Goal: Task Accomplishment & Management: Manage account settings

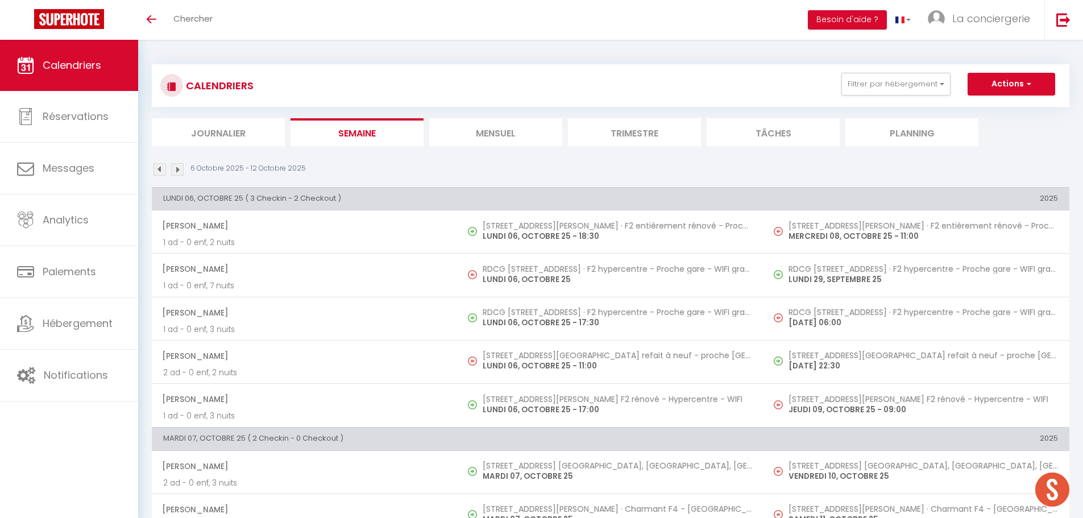
click at [178, 169] on img at bounding box center [177, 169] width 13 height 13
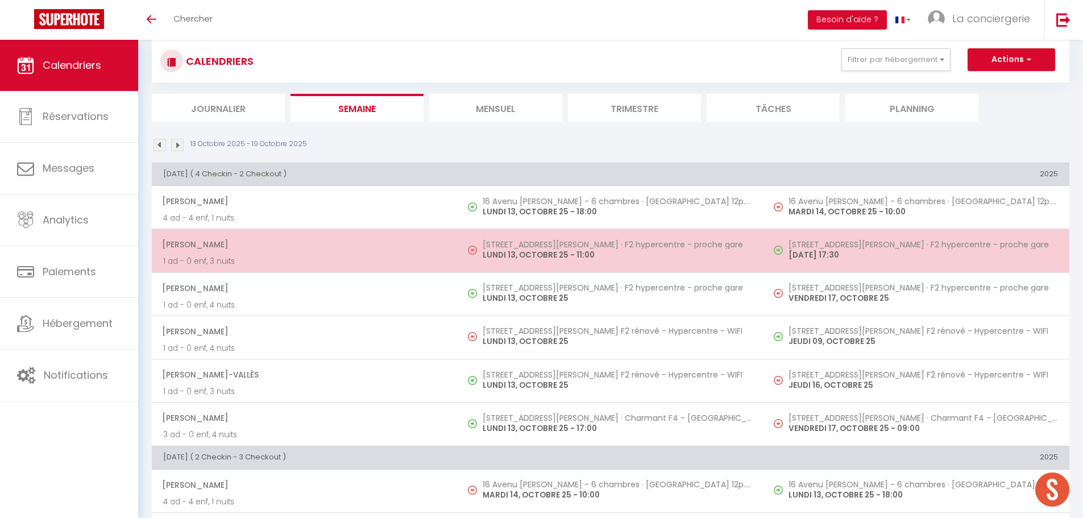
scroll to position [75, 0]
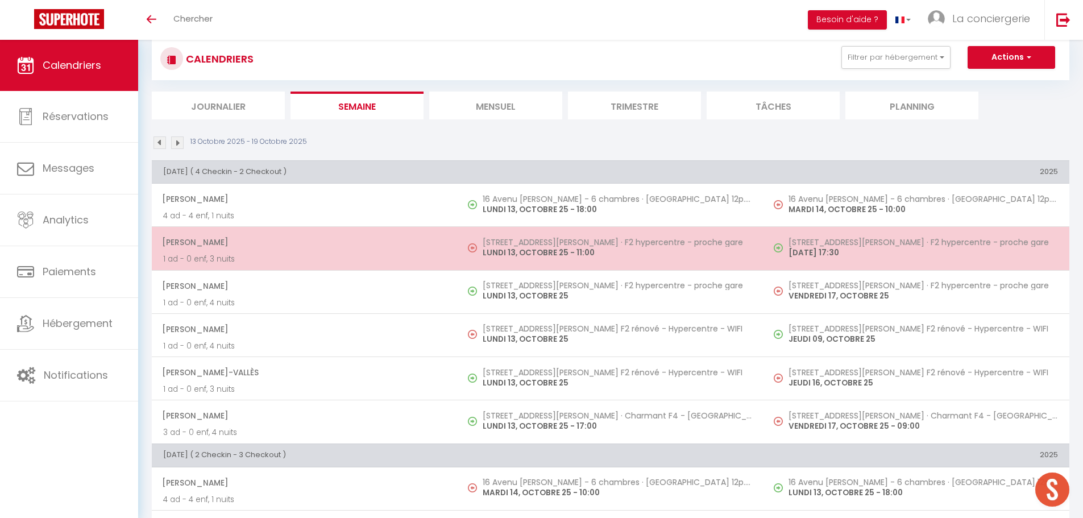
click at [539, 261] on td "[STREET_ADDRESS][PERSON_NAME] · F2 hypercentre - proche gare [DATE] 11:00" at bounding box center [610, 248] width 306 height 43
select select "OK"
select select "1"
select select "0"
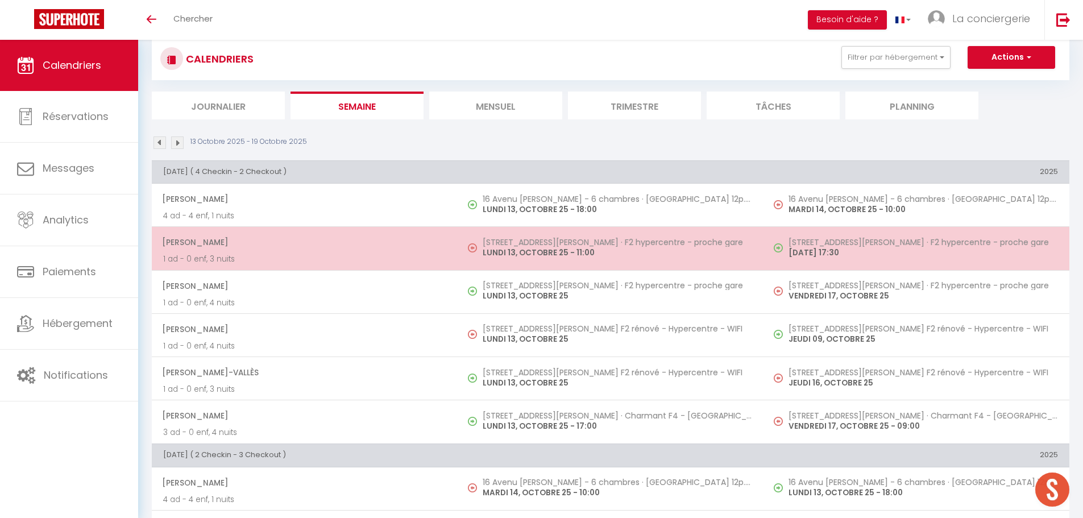
select select "1"
select select
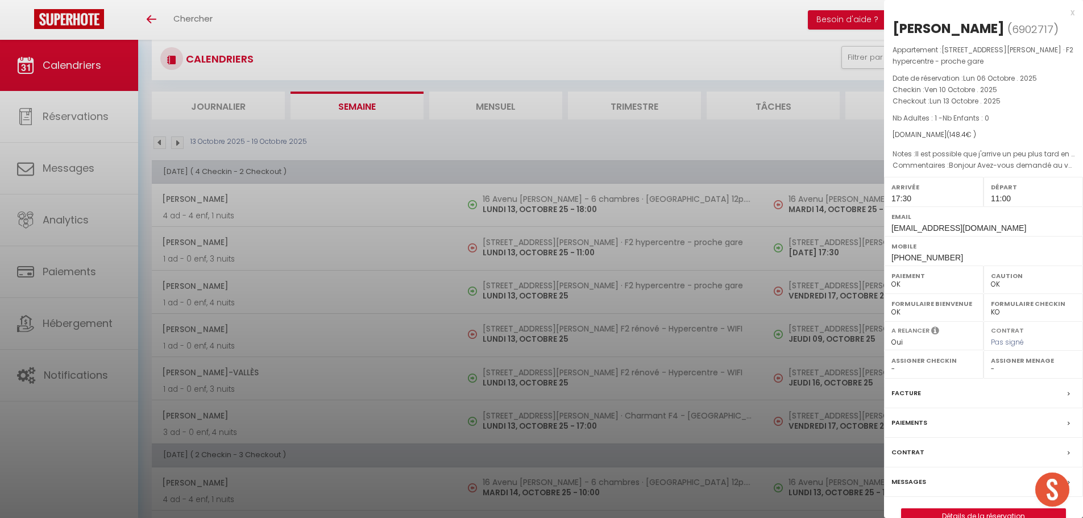
click at [993, 368] on select "- [PERSON_NAME] Deck Famille [PERSON_NAME] Paul & [PERSON_NAME] [PERSON_NAME] […" at bounding box center [1033, 369] width 85 height 10
select select "19454"
click at [991, 364] on select "- [PERSON_NAME] Deck Famille [PERSON_NAME] Paul & [PERSON_NAME] [PERSON_NAME] […" at bounding box center [1033, 369] width 85 height 10
click at [513, 335] on div at bounding box center [541, 259] width 1083 height 518
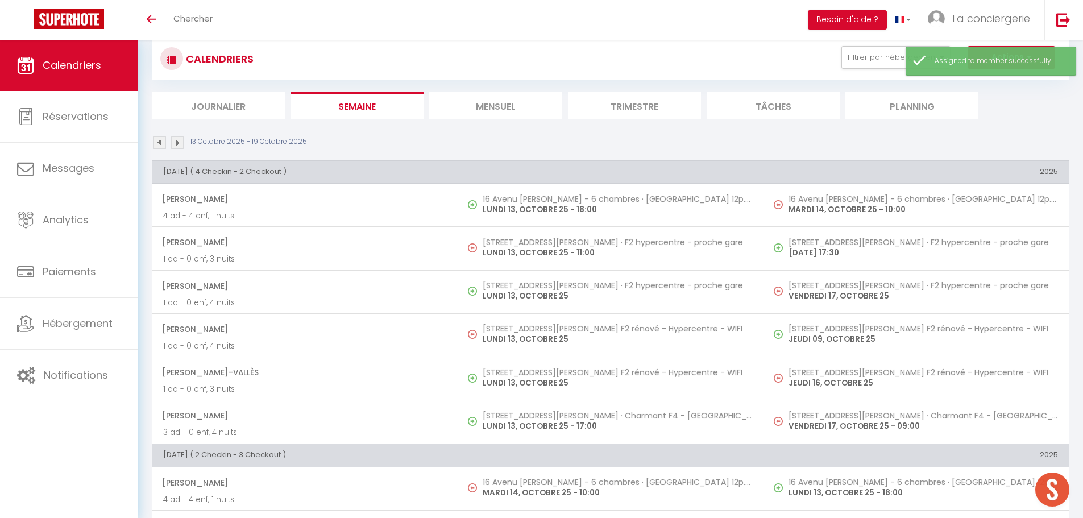
click at [513, 335] on p "LUNDI 13, OCTOBRE 25" at bounding box center [616, 339] width 269 height 12
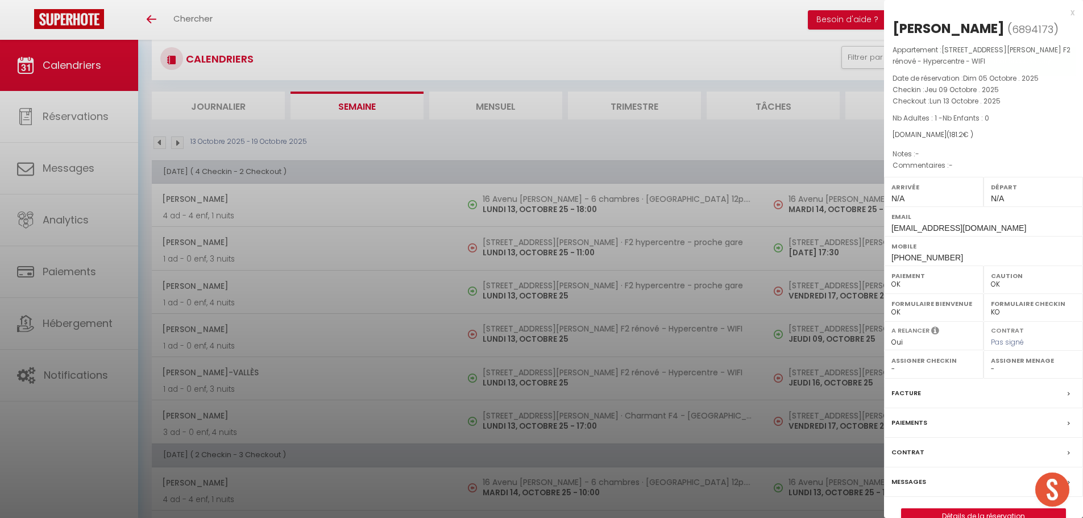
click at [992, 371] on select "- [PERSON_NAME] Deck Famille [PERSON_NAME] Paul & [PERSON_NAME] [PERSON_NAME] […" at bounding box center [1033, 369] width 85 height 10
select select "19454"
click at [991, 364] on select "- [PERSON_NAME] Deck Famille [PERSON_NAME] Paul & [PERSON_NAME] [PERSON_NAME] […" at bounding box center [1033, 369] width 85 height 10
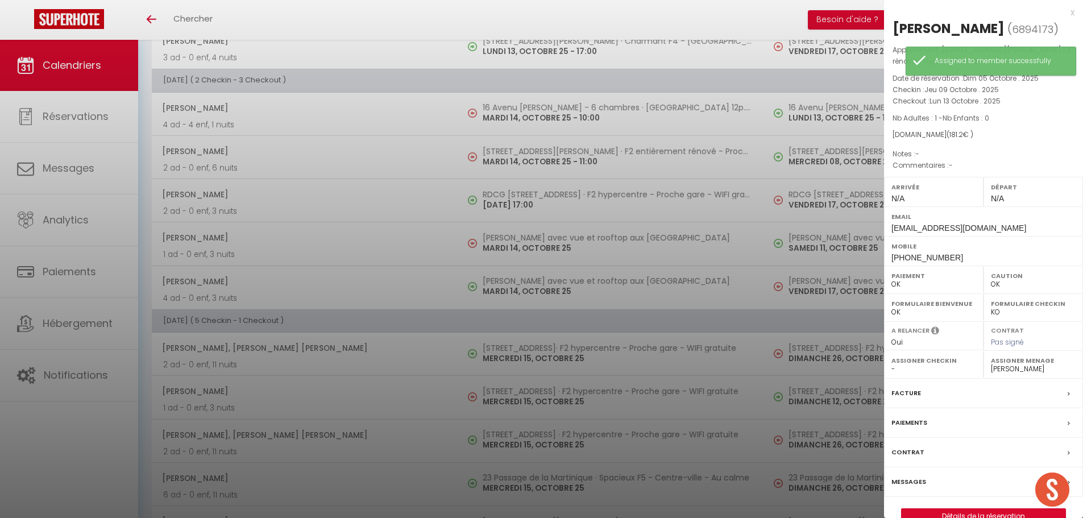
scroll to position [449, 0]
click at [523, 157] on div at bounding box center [541, 259] width 1083 height 518
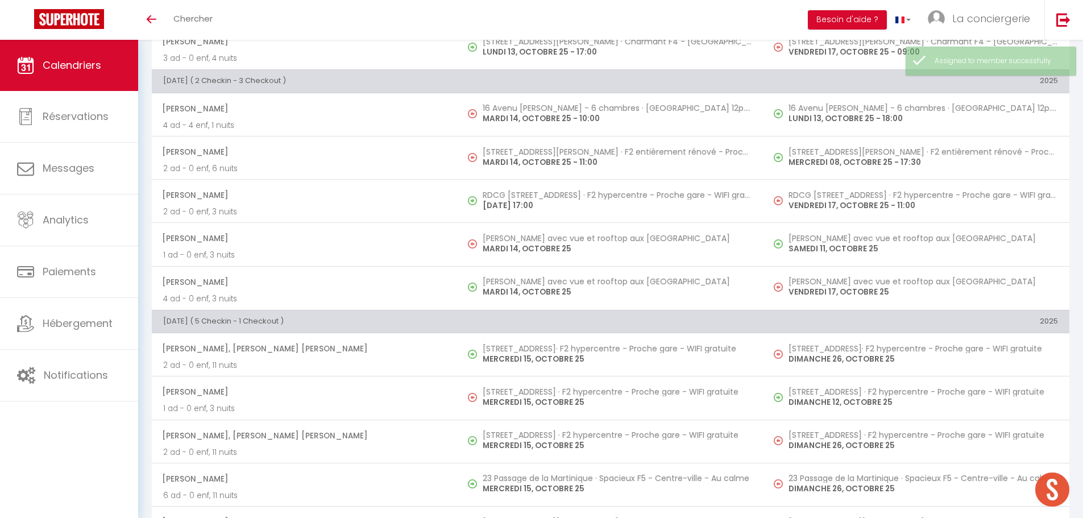
click at [523, 157] on p "MARDI 14, OCTOBRE 25 - 11:00" at bounding box center [616, 162] width 269 height 12
select select "1"
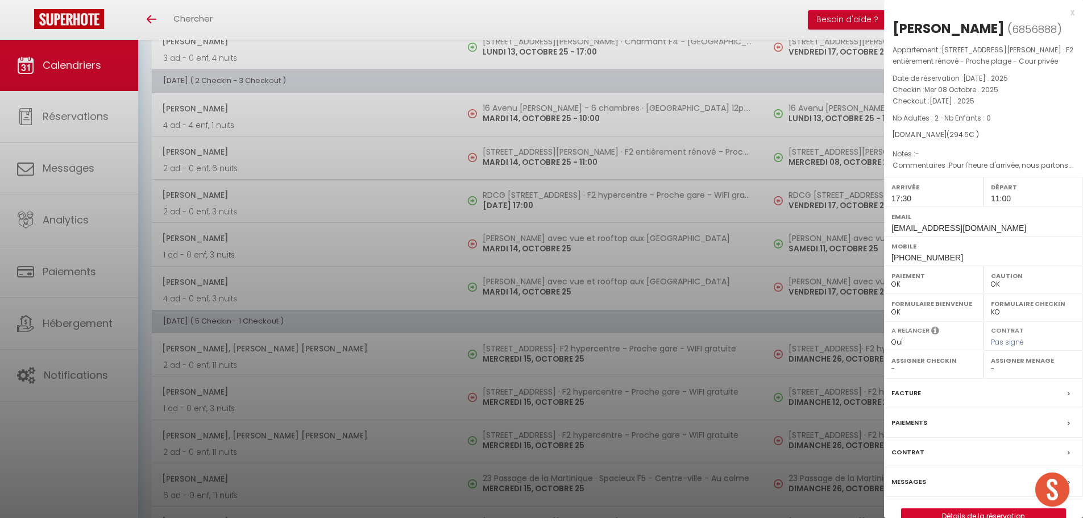
click at [992, 366] on select "- [PERSON_NAME] Deck Famille [PERSON_NAME] Paul & [PERSON_NAME] [PERSON_NAME] […" at bounding box center [1033, 369] width 85 height 10
select select "19454"
click at [991, 364] on select "- [PERSON_NAME] Deck Famille [PERSON_NAME] Paul & [PERSON_NAME] [PERSON_NAME] […" at bounding box center [1033, 369] width 85 height 10
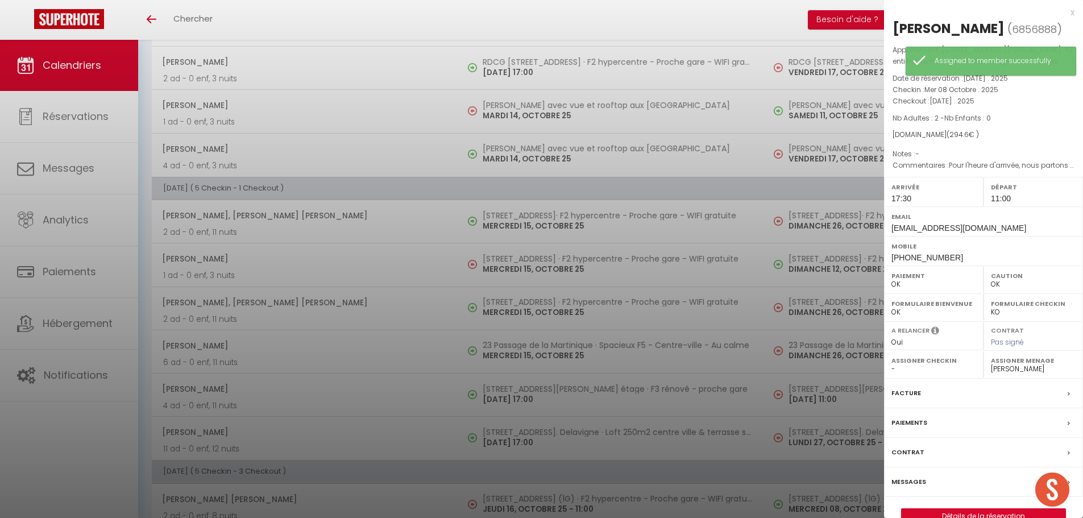
scroll to position [583, 0]
click at [528, 260] on div at bounding box center [541, 259] width 1083 height 518
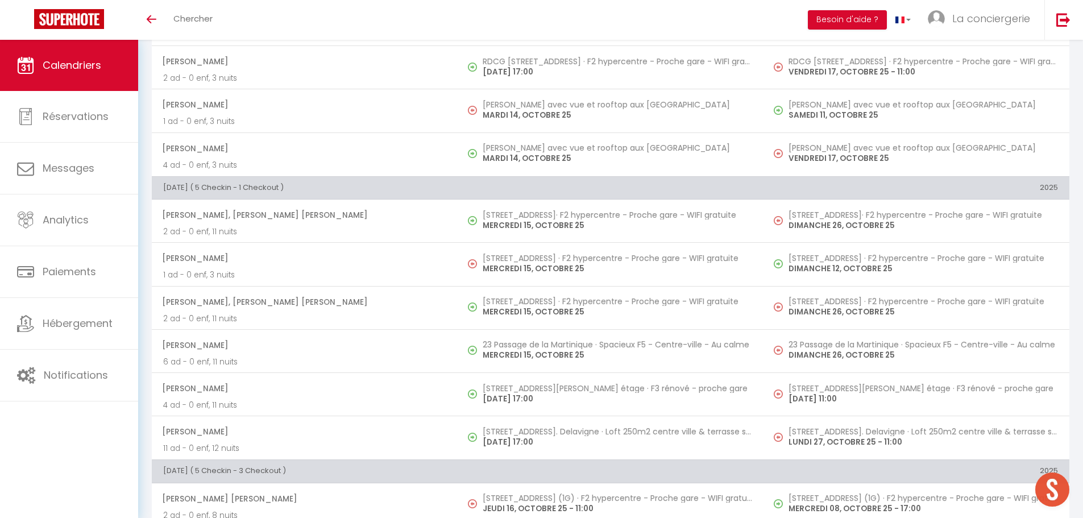
click at [528, 260] on h5 "[STREET_ADDRESS] · F2 hypercentre - Proche gare - WIFI gratuite" at bounding box center [616, 257] width 269 height 9
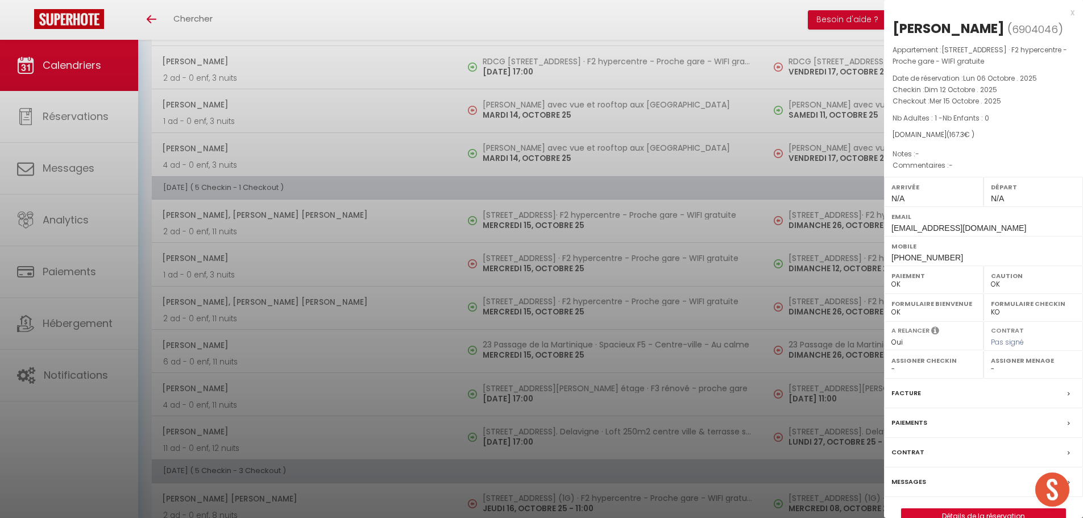
click at [992, 370] on select "- [PERSON_NAME] Deck Famille [PERSON_NAME] Paul & [PERSON_NAME] [PERSON_NAME] […" at bounding box center [1033, 369] width 85 height 10
select select "43423"
click at [991, 364] on select "- [PERSON_NAME] Deck Famille [PERSON_NAME] Paul & [PERSON_NAME] [PERSON_NAME] […" at bounding box center [1033, 369] width 85 height 10
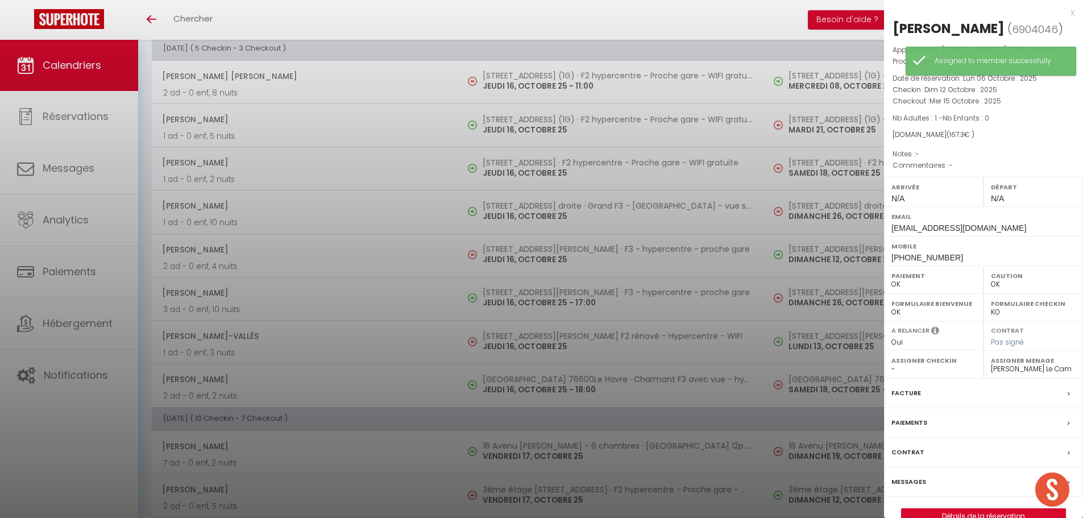
scroll to position [1005, 0]
click at [519, 76] on div at bounding box center [541, 259] width 1083 height 518
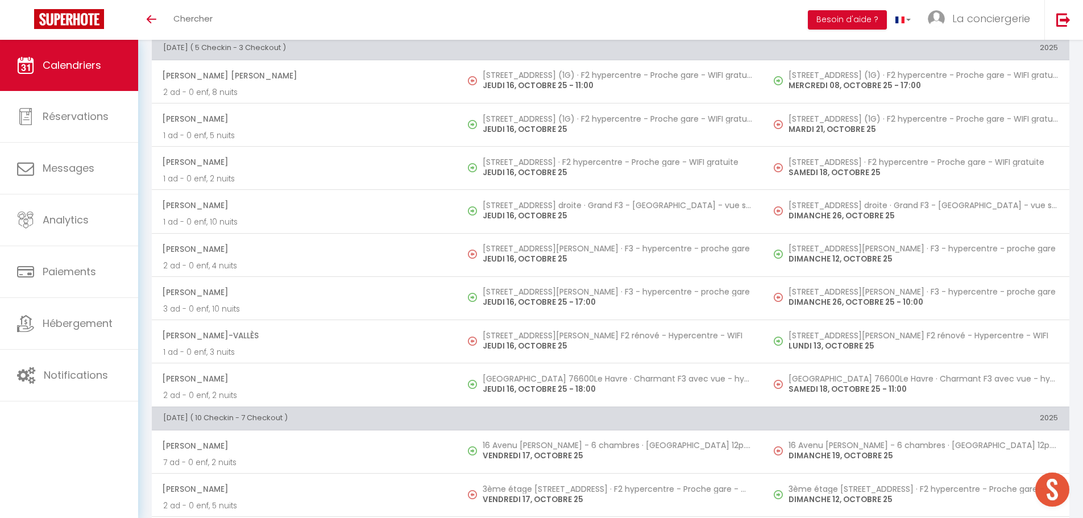
click at [519, 76] on h5 "[STREET_ADDRESS] (1G) · F2 hypercentre - Proche gare - WIFI gratuite" at bounding box center [616, 74] width 269 height 9
select select "1"
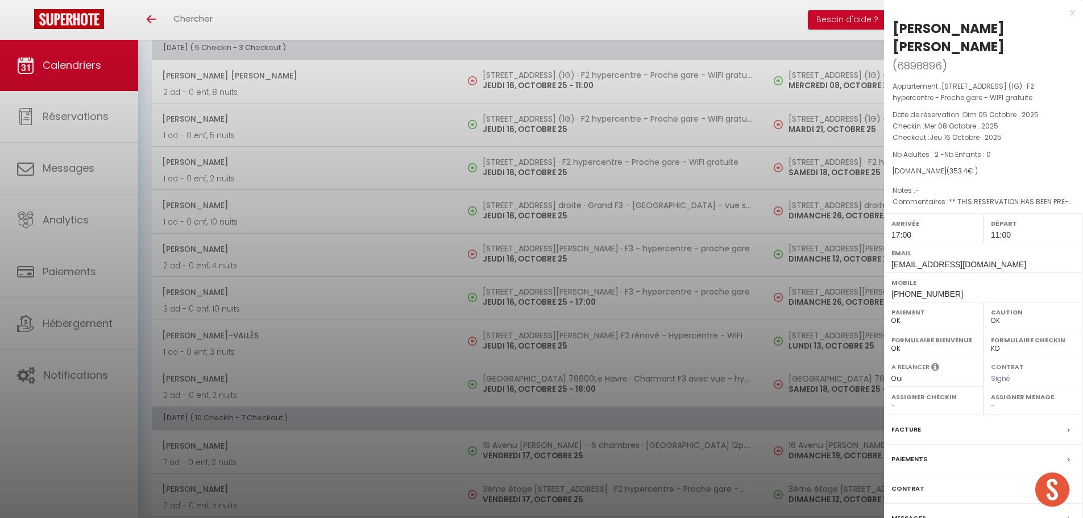
click at [995, 403] on select "- [PERSON_NAME] Deck Famille [PERSON_NAME] Paul & [PERSON_NAME] [PERSON_NAME] […" at bounding box center [1033, 405] width 85 height 10
select select "50989"
click at [991, 400] on select "- [PERSON_NAME] Deck Famille [PERSON_NAME] Paul & [PERSON_NAME] [PERSON_NAME] […" at bounding box center [1033, 405] width 85 height 10
click at [525, 259] on div at bounding box center [541, 259] width 1083 height 518
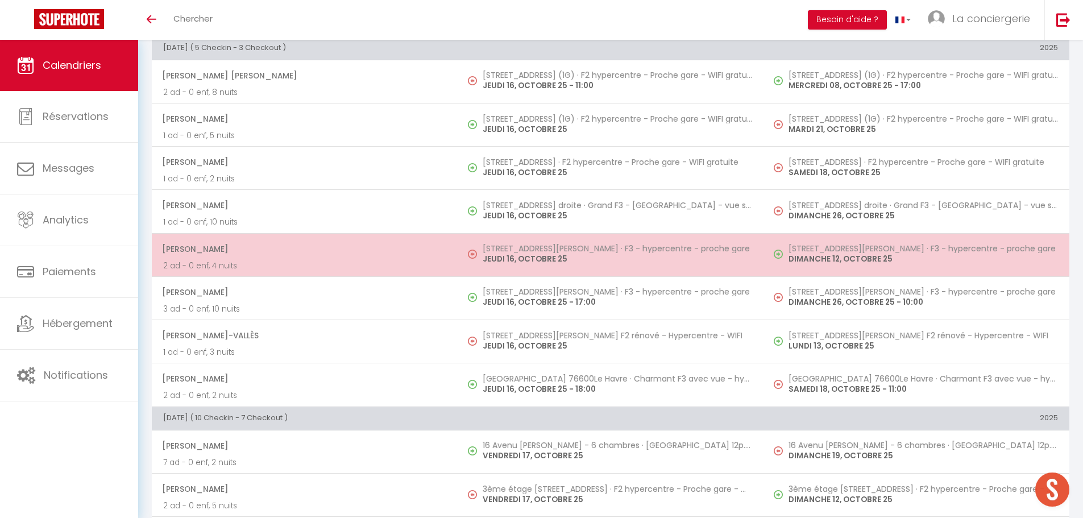
click at [525, 263] on p "JEUDI 16, OCTOBRE 25" at bounding box center [616, 259] width 269 height 12
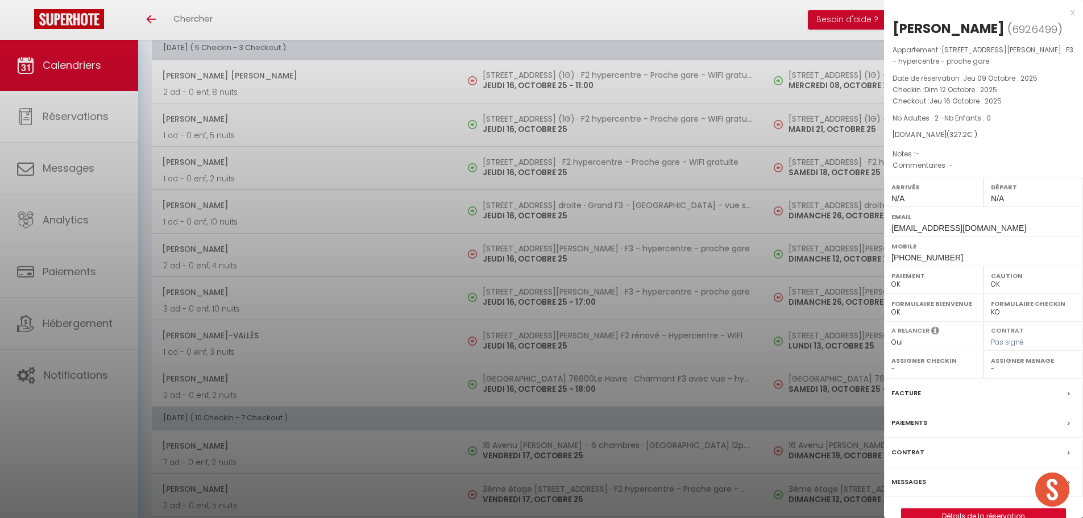
click at [989, 368] on div "Assigner Menage - [PERSON_NAME] Deck Famille [PERSON_NAME] Paul & [PERSON_NAME]…" at bounding box center [1032, 365] width 99 height 28
click at [993, 368] on select "- [PERSON_NAME] Deck Famille [PERSON_NAME] Paul & [PERSON_NAME] [PERSON_NAME] […" at bounding box center [1033, 369] width 85 height 10
select select "43423"
click at [991, 364] on select "- [PERSON_NAME] Deck Famille [PERSON_NAME] Paul & [PERSON_NAME] [PERSON_NAME] […" at bounding box center [1033, 369] width 85 height 10
click at [509, 334] on div at bounding box center [541, 259] width 1083 height 518
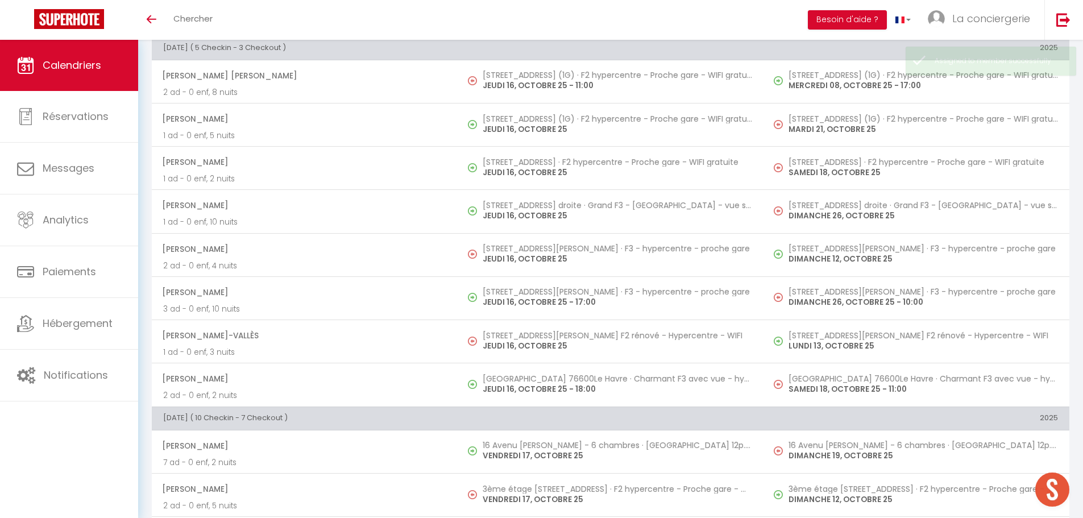
click at [509, 334] on h5 "[STREET_ADDRESS][PERSON_NAME] F2 rénové - Hypercentre - WIFI" at bounding box center [616, 335] width 269 height 9
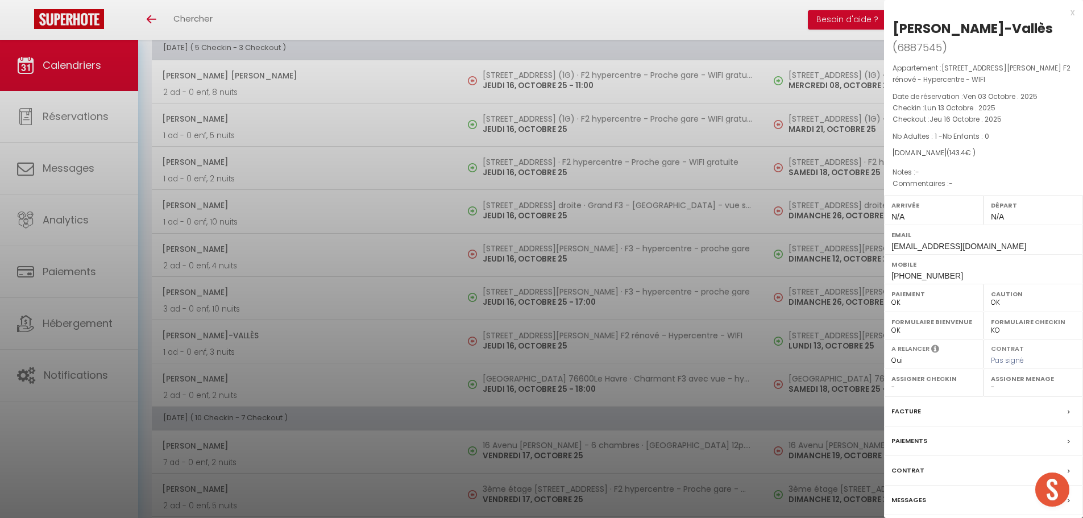
click at [992, 385] on select "- [PERSON_NAME] Deck Famille [PERSON_NAME] Paul & [PERSON_NAME] [PERSON_NAME] […" at bounding box center [1033, 387] width 85 height 10
select select "43423"
click at [991, 382] on select "- [PERSON_NAME] Deck Famille [PERSON_NAME] Paul & [PERSON_NAME] [PERSON_NAME] […" at bounding box center [1033, 387] width 85 height 10
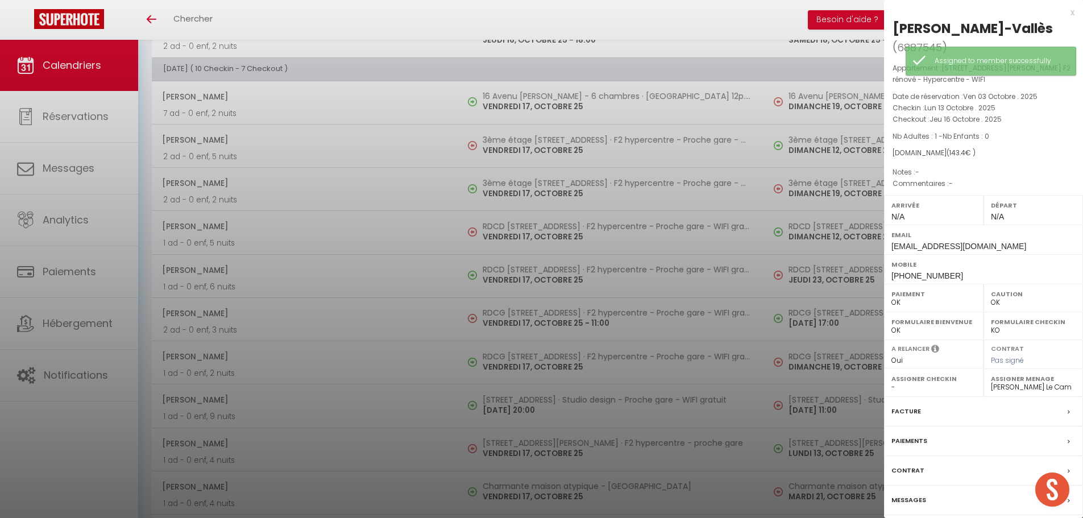
scroll to position [1355, 0]
click at [542, 142] on div at bounding box center [541, 259] width 1083 height 518
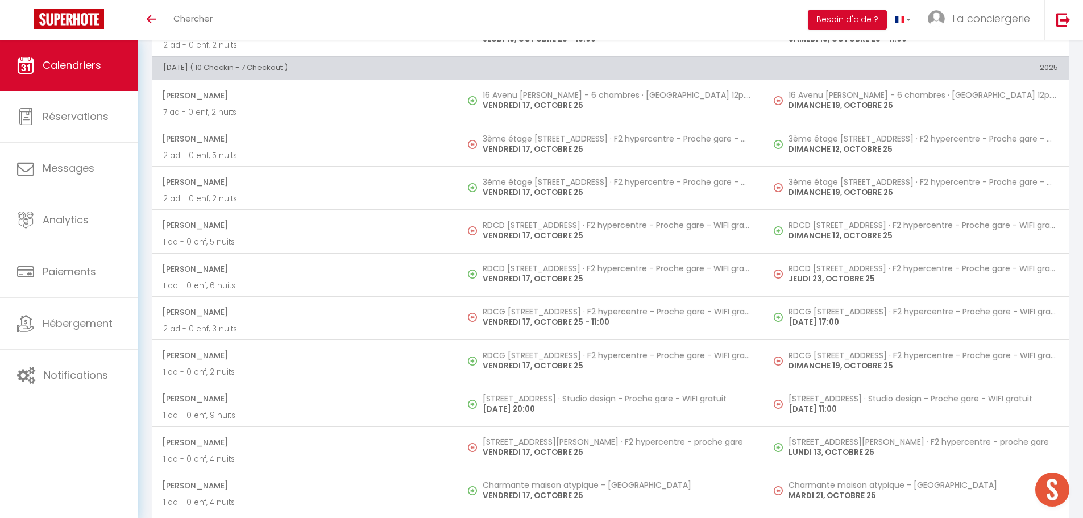
click at [542, 142] on h5 "3ème étage [STREET_ADDRESS] · F2 hypercentre - Proche gare - WIFI gratuite" at bounding box center [616, 138] width 269 height 9
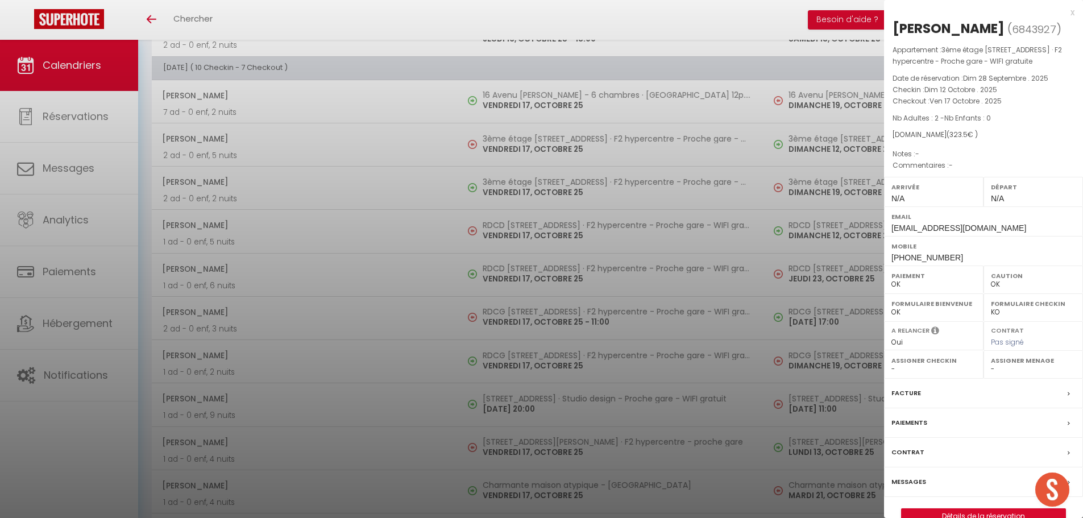
click at [992, 369] on select "- [PERSON_NAME] Deck Famille [PERSON_NAME] Paul & [PERSON_NAME] [PERSON_NAME] […" at bounding box center [1033, 369] width 85 height 10
select select "19454"
click at [991, 364] on select "- [PERSON_NAME] Deck Famille [PERSON_NAME] Paul & [PERSON_NAME] [PERSON_NAME] […" at bounding box center [1033, 369] width 85 height 10
click at [533, 221] on div at bounding box center [541, 259] width 1083 height 518
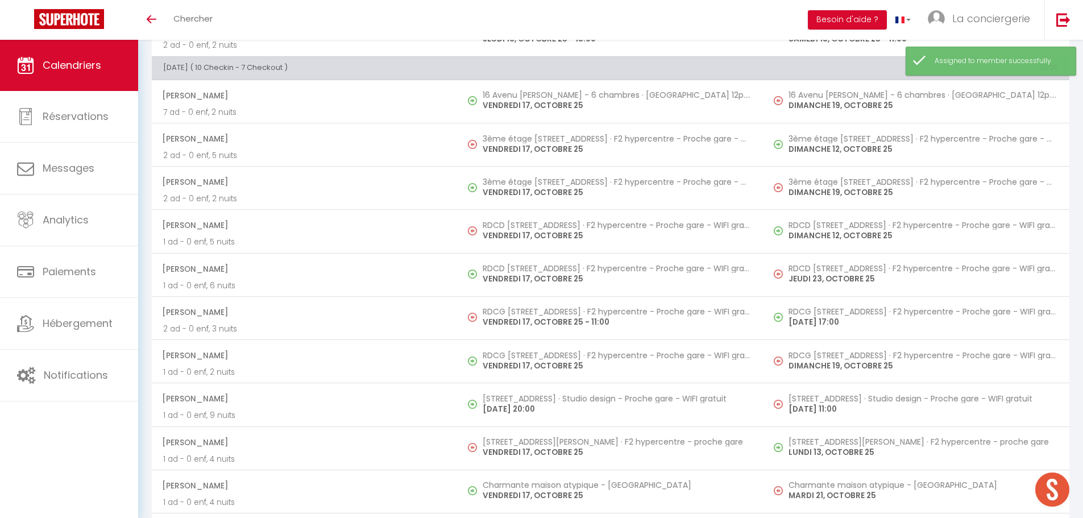
click at [533, 221] on h5 "RDCD [STREET_ADDRESS] · F2 hypercentre - Proche gare - WIFI gratuite" at bounding box center [616, 225] width 269 height 9
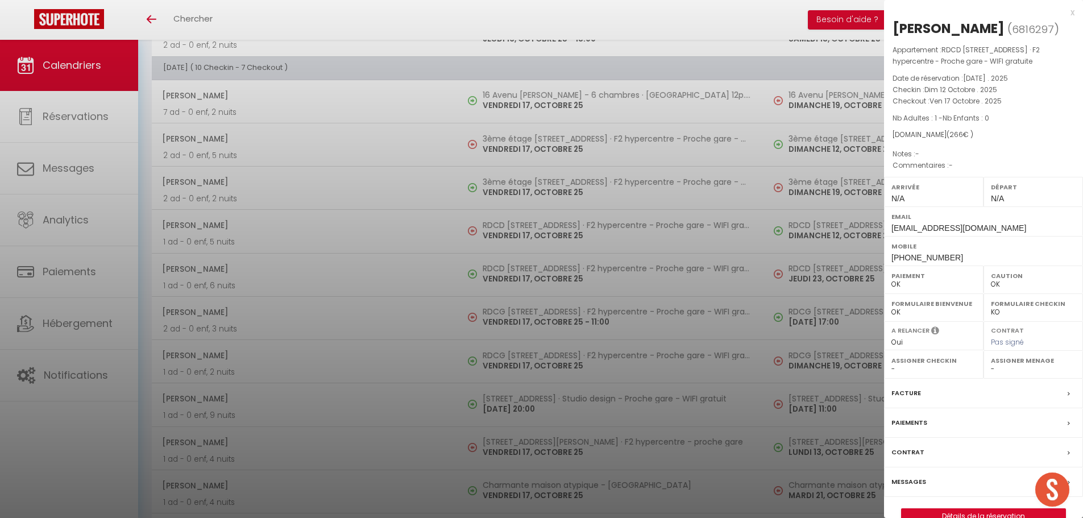
click at [993, 369] on select "- [PERSON_NAME] Deck Famille [PERSON_NAME] Paul & [PERSON_NAME] [PERSON_NAME] […" at bounding box center [1033, 369] width 85 height 10
select select "19454"
click at [991, 364] on select "- [PERSON_NAME] Deck Famille [PERSON_NAME] Paul & [PERSON_NAME] [PERSON_NAME] […" at bounding box center [1033, 369] width 85 height 10
click at [510, 308] on div at bounding box center [541, 259] width 1083 height 518
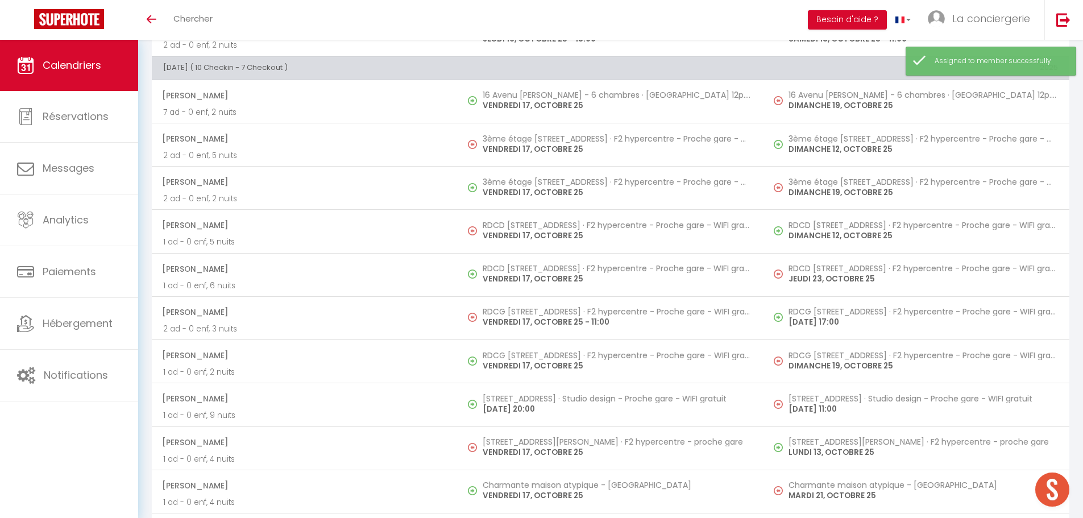
click at [510, 308] on h5 "RDCG [STREET_ADDRESS] · F2 hypercentre - Proche gare - WIFI gratuite" at bounding box center [616, 311] width 269 height 9
select select "1"
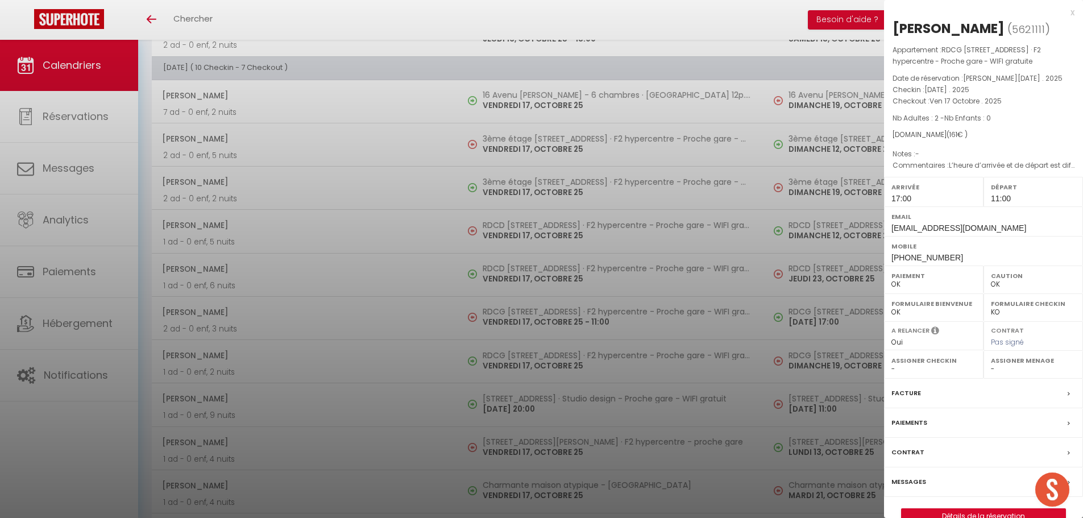
click at [989, 368] on div "Assigner Menage - [PERSON_NAME] Deck Famille [PERSON_NAME] Paul & [PERSON_NAME]…" at bounding box center [1032, 365] width 99 height 28
click at [992, 368] on select "- [PERSON_NAME] Deck Famille [PERSON_NAME] Paul & [PERSON_NAME] [PERSON_NAME] […" at bounding box center [1033, 369] width 85 height 10
select select "19454"
click at [991, 364] on select "- [PERSON_NAME] Deck Famille [PERSON_NAME] Paul & [PERSON_NAME] [PERSON_NAME] […" at bounding box center [1033, 369] width 85 height 10
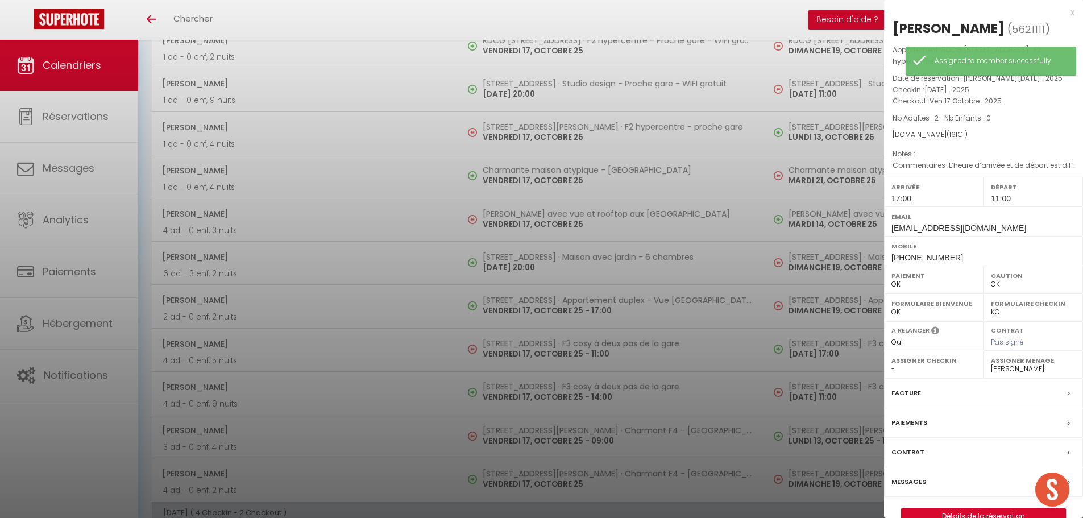
scroll to position [1671, 0]
click at [512, 136] on div at bounding box center [541, 259] width 1083 height 518
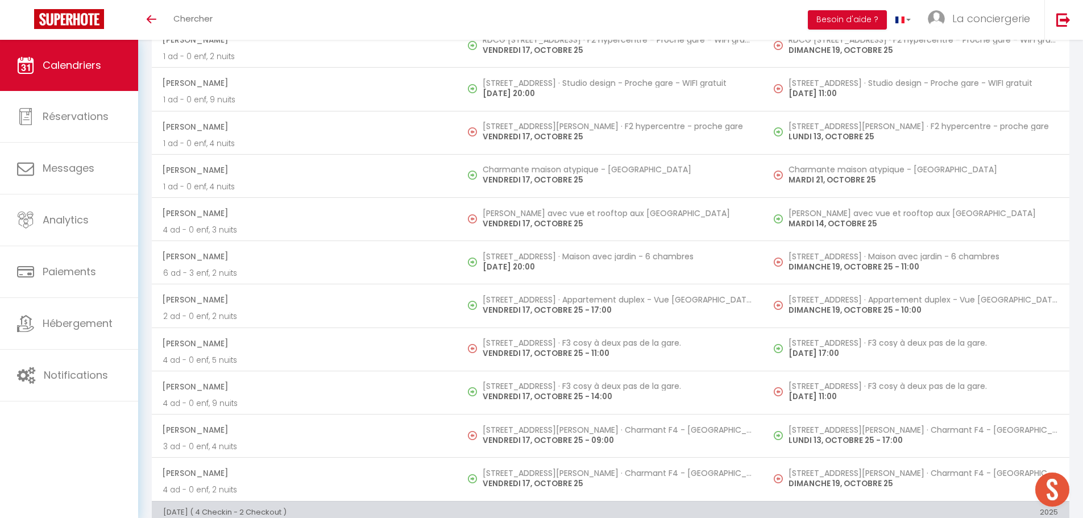
click at [512, 136] on p "VENDREDI 17, OCTOBRE 25" at bounding box center [616, 137] width 269 height 12
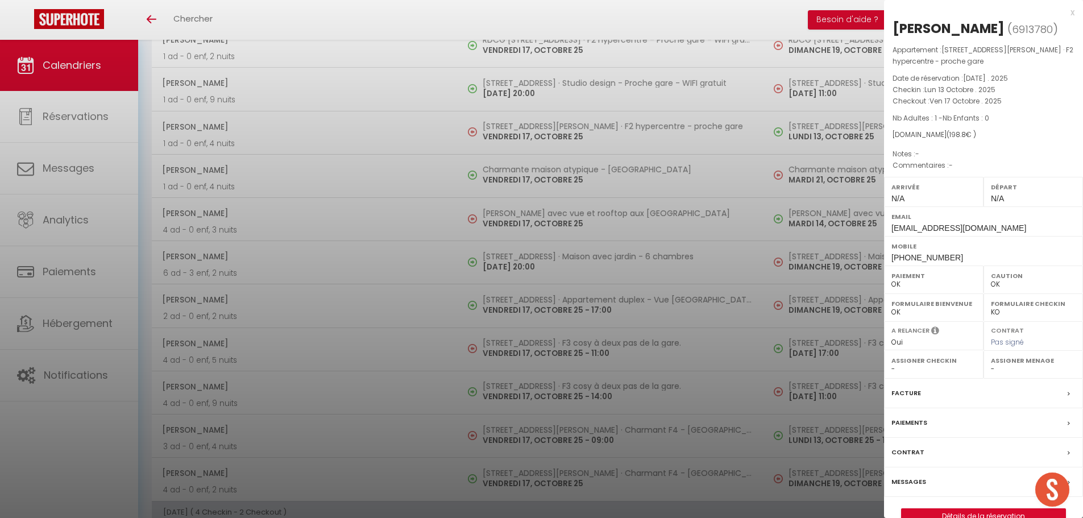
click at [993, 367] on select "- [PERSON_NAME] Deck Famille [PERSON_NAME] Paul & [PERSON_NAME] [PERSON_NAME] […" at bounding box center [1033, 369] width 85 height 10
select select "43423"
click at [991, 364] on select "- [PERSON_NAME] Deck Famille [PERSON_NAME] Paul & [PERSON_NAME] [PERSON_NAME] […" at bounding box center [1033, 369] width 85 height 10
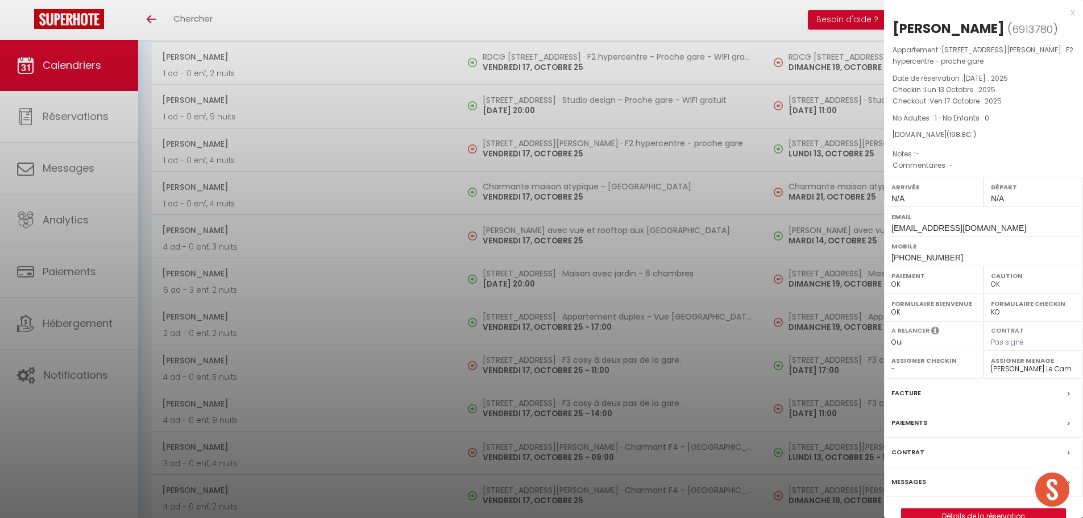
scroll to position [1655, 0]
click at [510, 364] on div at bounding box center [541, 259] width 1083 height 518
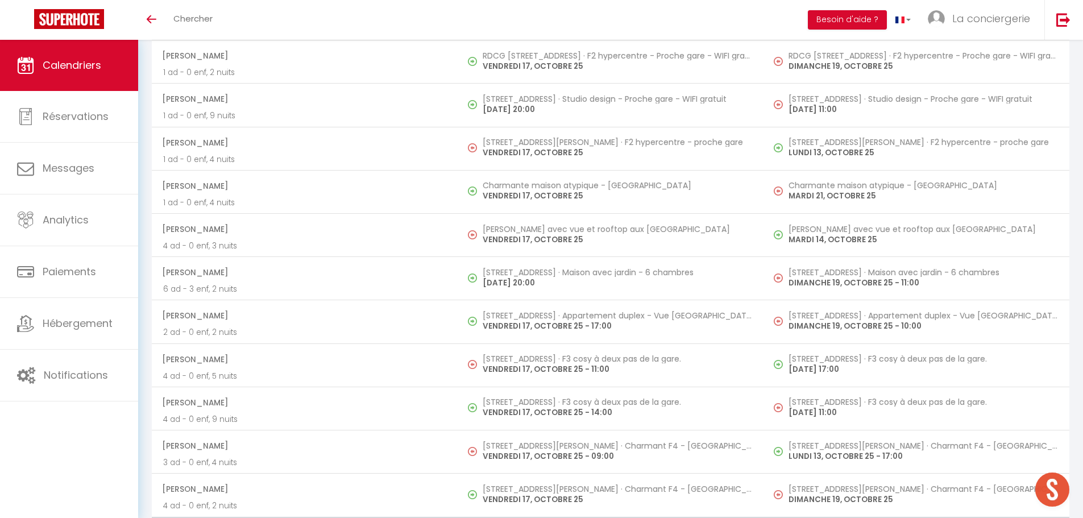
click at [510, 364] on p "VENDREDI 17, OCTOBRE 25 - 11:00" at bounding box center [616, 369] width 269 height 12
select select "KO"
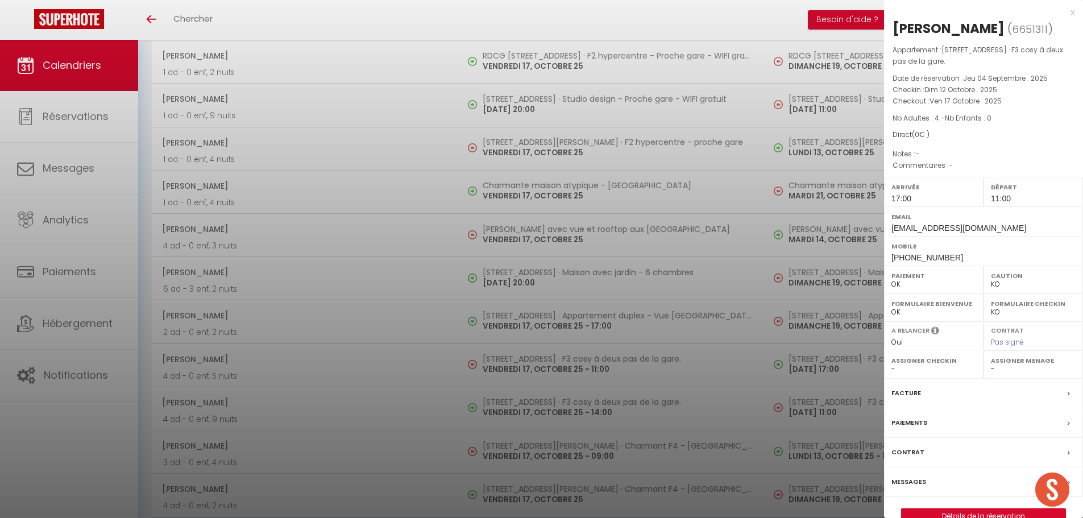
click at [993, 369] on select "- [PERSON_NAME] Deck Famille [PERSON_NAME] Paul & [PERSON_NAME] [PERSON_NAME] […" at bounding box center [1033, 369] width 85 height 10
select select "43423"
click at [991, 364] on select "- [PERSON_NAME] Deck Famille [PERSON_NAME] Paul & [PERSON_NAME] [PERSON_NAME] […" at bounding box center [1033, 369] width 85 height 10
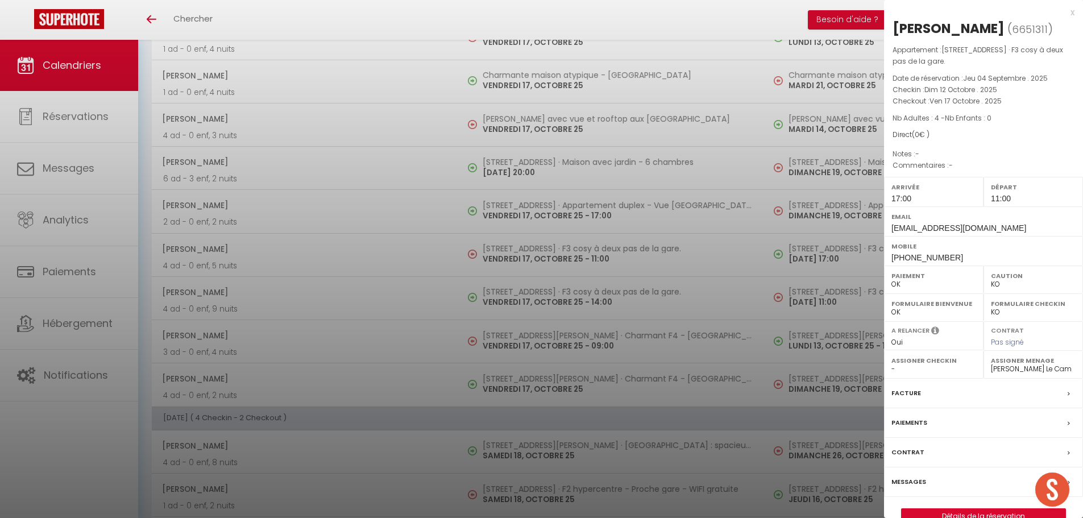
scroll to position [1768, 0]
click at [515, 331] on div at bounding box center [541, 259] width 1083 height 518
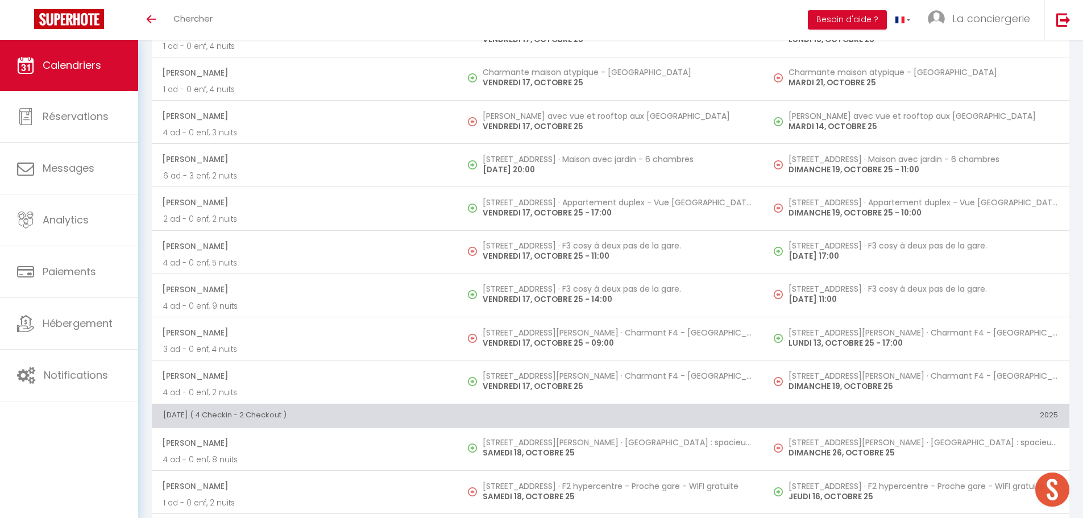
click at [515, 331] on h5 "[STREET_ADDRESS][PERSON_NAME] · Charmant F4 - [GEOGRAPHIC_DATA]" at bounding box center [616, 332] width 269 height 9
select select "OK"
select select "1"
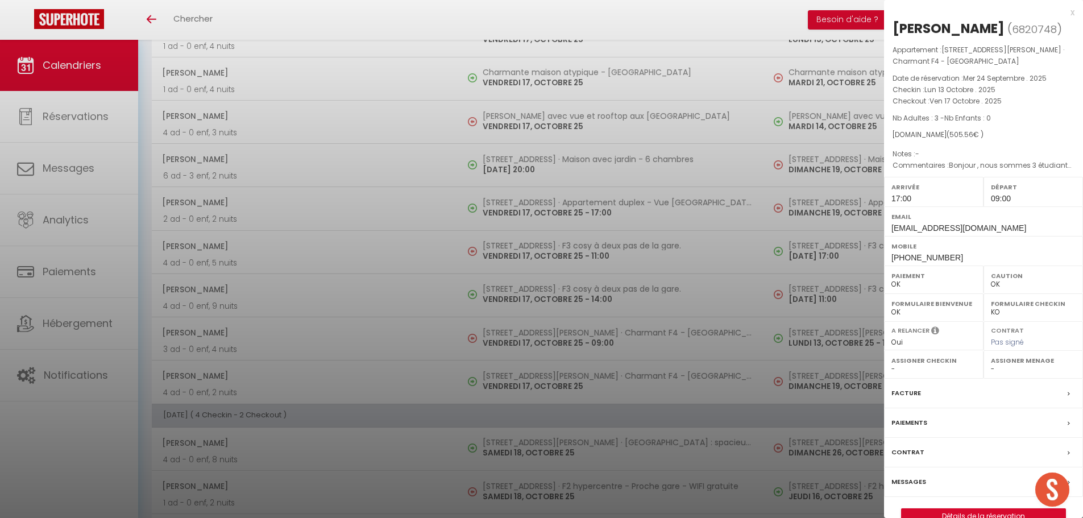
click at [995, 374] on select "- [PERSON_NAME] Deck Famille [PERSON_NAME] Paul & [PERSON_NAME] [PERSON_NAME] […" at bounding box center [1033, 369] width 85 height 10
select select "50989"
click at [991, 374] on select "- [PERSON_NAME] Deck Famille [PERSON_NAME] Paul & [PERSON_NAME] [PERSON_NAME] […" at bounding box center [1033, 369] width 85 height 10
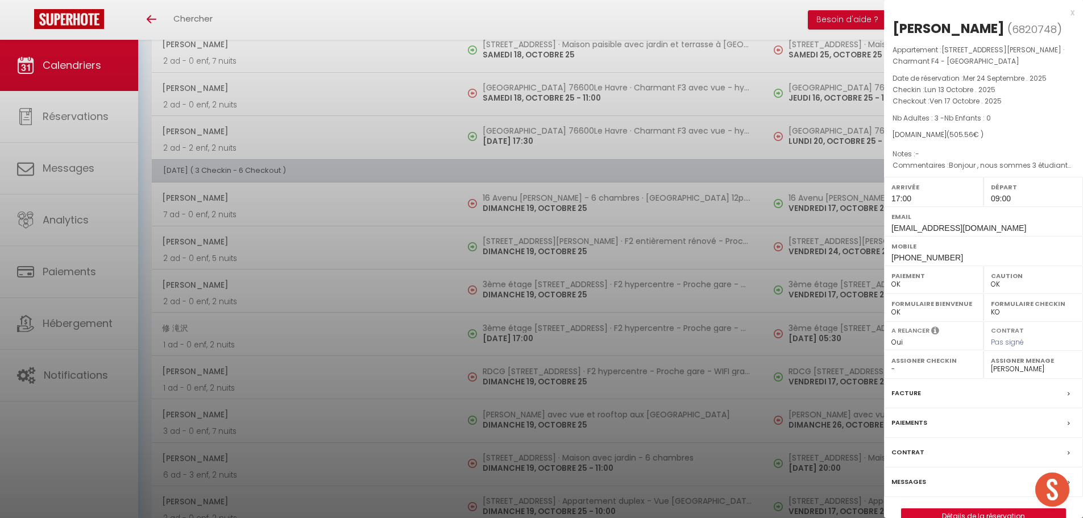
scroll to position [2364, 0]
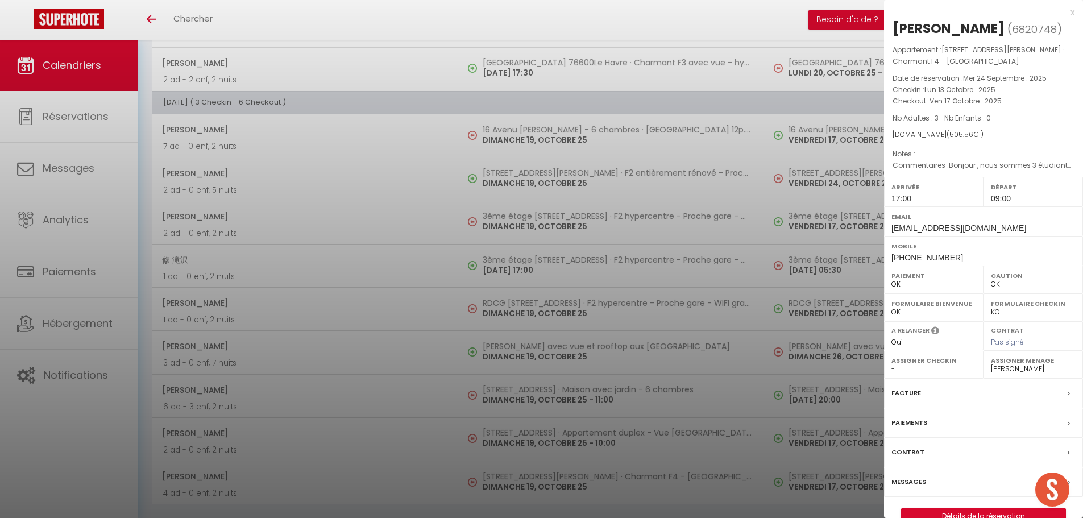
click at [523, 402] on div at bounding box center [541, 259] width 1083 height 518
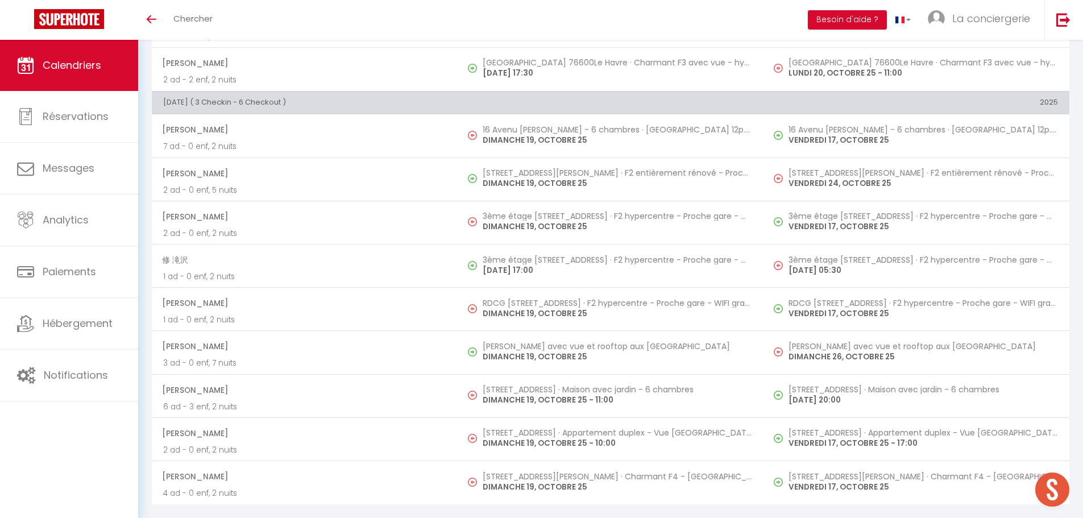
click at [523, 402] on p "DIMANCHE 19, OCTOBRE 25 - 11:00" at bounding box center [616, 400] width 269 height 12
select select
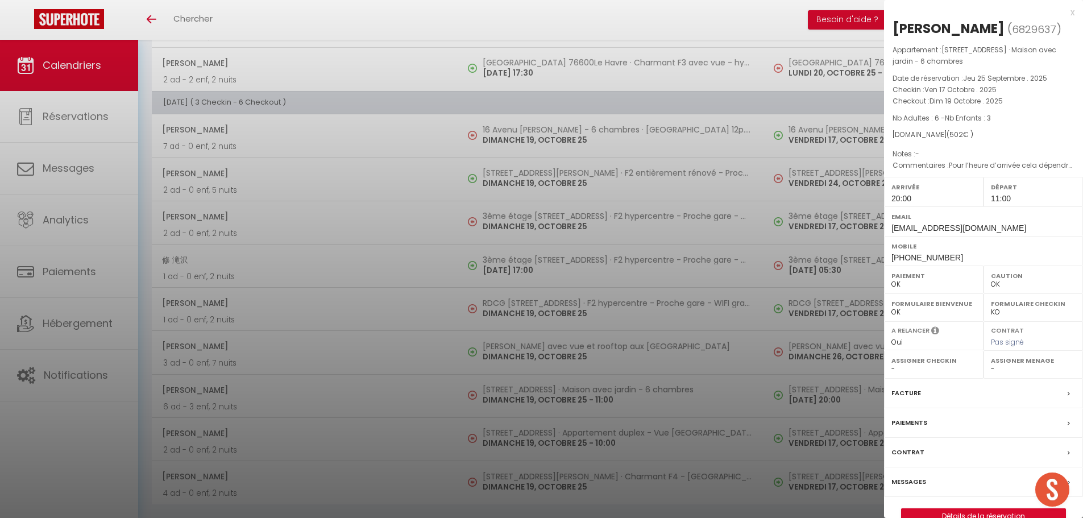
click at [523, 427] on div at bounding box center [541, 259] width 1083 height 518
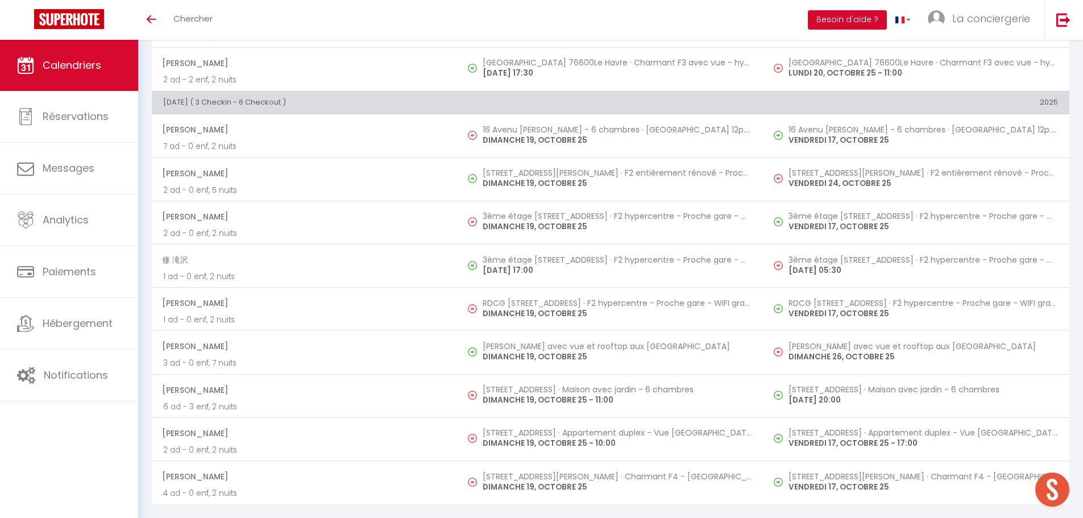
click at [523, 427] on td "[STREET_ADDRESS] · Appartement duplex - Vue [GEOGRAPHIC_DATA] [DATE] 10:00" at bounding box center [610, 438] width 306 height 43
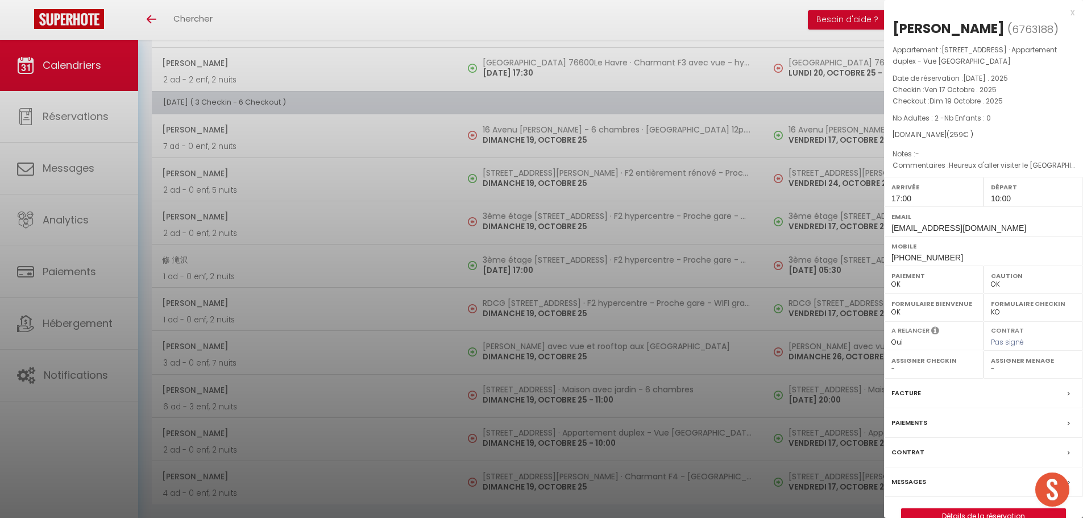
click at [403, 208] on div at bounding box center [541, 259] width 1083 height 518
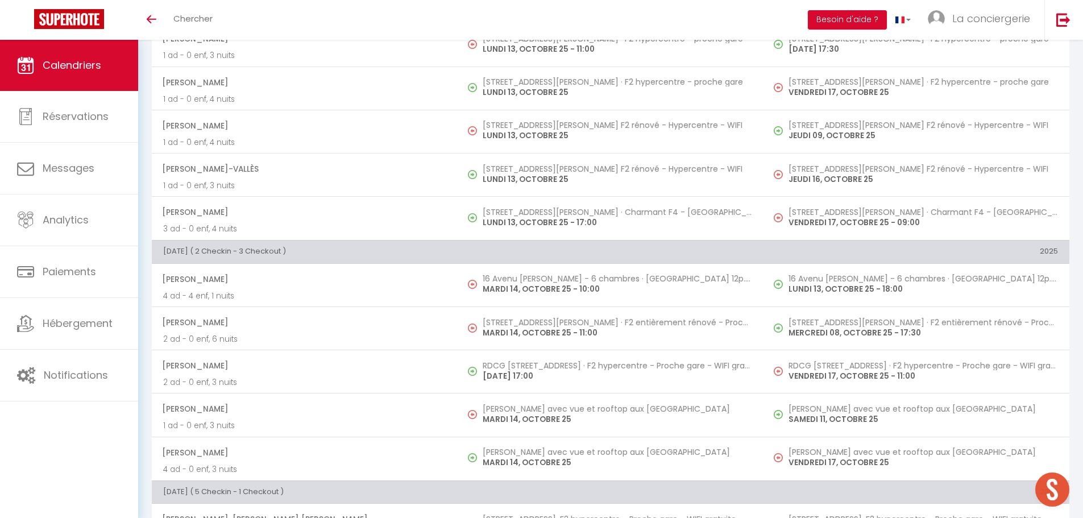
scroll to position [0, 0]
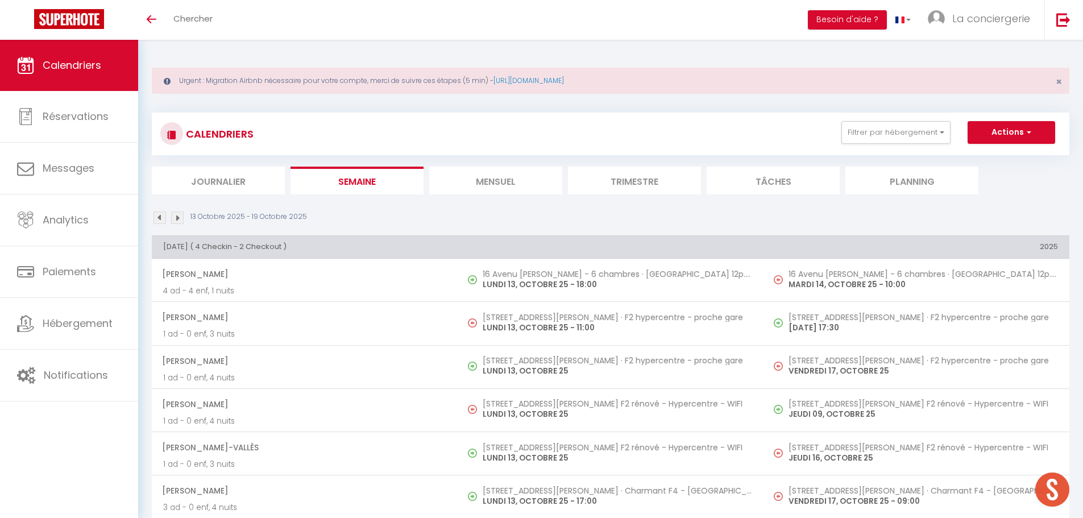
click at [249, 178] on li "Journalier" at bounding box center [218, 181] width 133 height 28
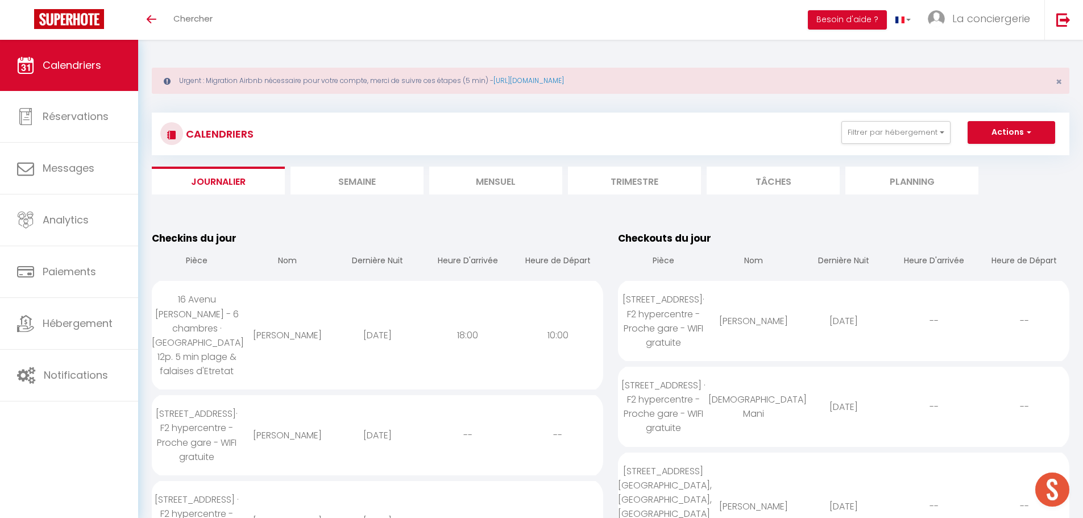
click at [897, 185] on li "Planning" at bounding box center [911, 181] width 133 height 28
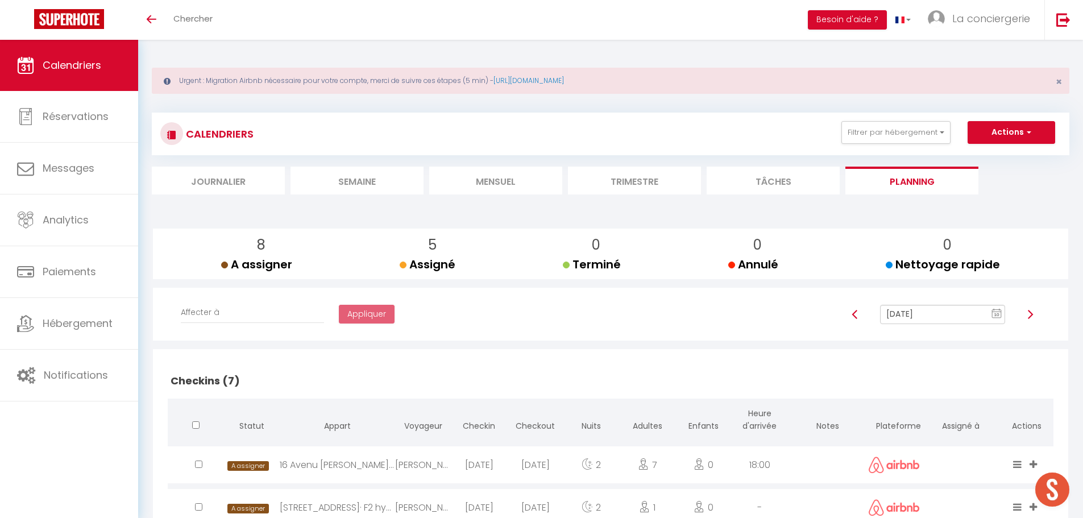
click at [999, 311] on line at bounding box center [996, 311] width 9 height 0
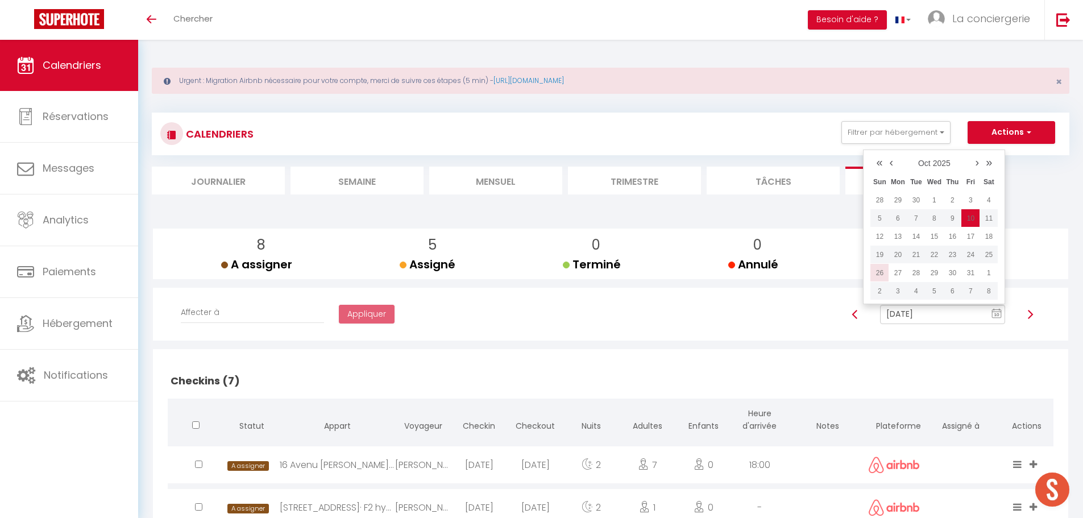
click at [878, 277] on td "26" at bounding box center [879, 273] width 18 height 18
type input "[DATE]"
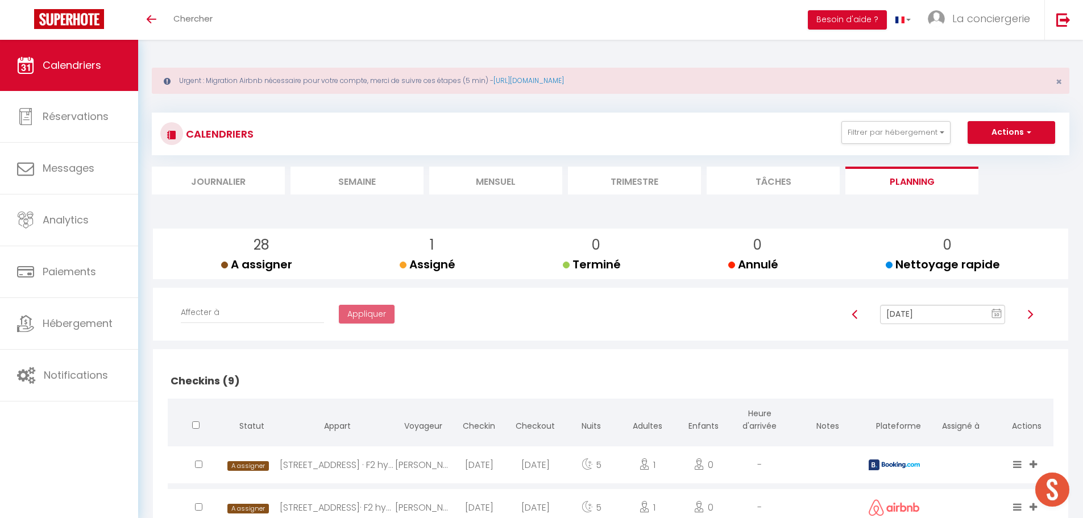
click at [371, 181] on li "Semaine" at bounding box center [356, 181] width 133 height 28
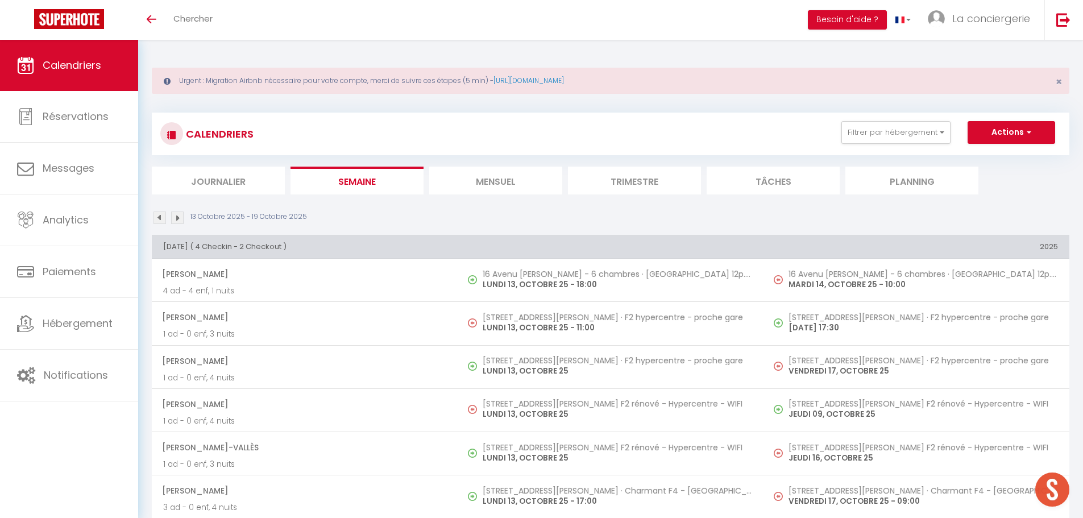
click at [176, 218] on img at bounding box center [177, 217] width 13 height 13
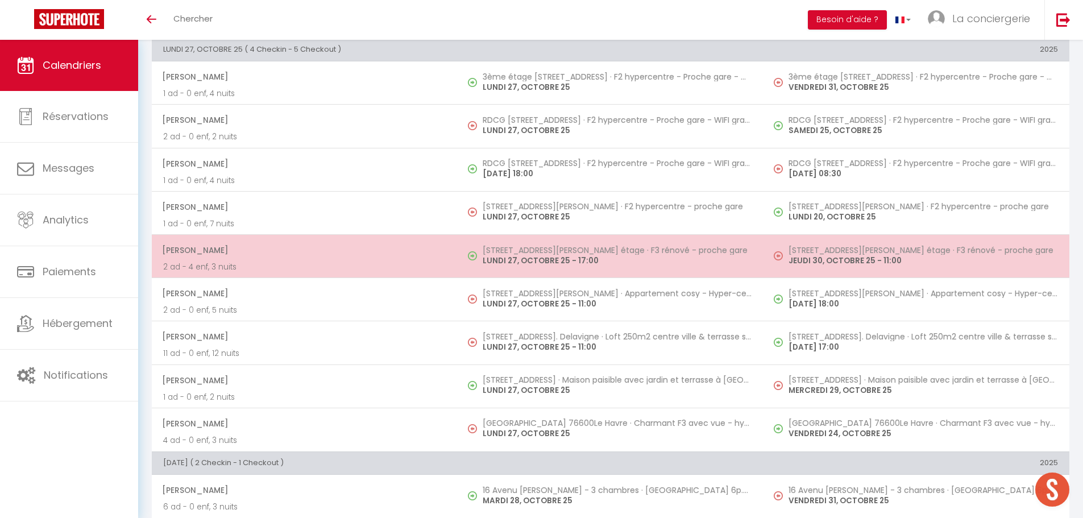
scroll to position [195, 0]
